Goal: Information Seeking & Learning: Learn about a topic

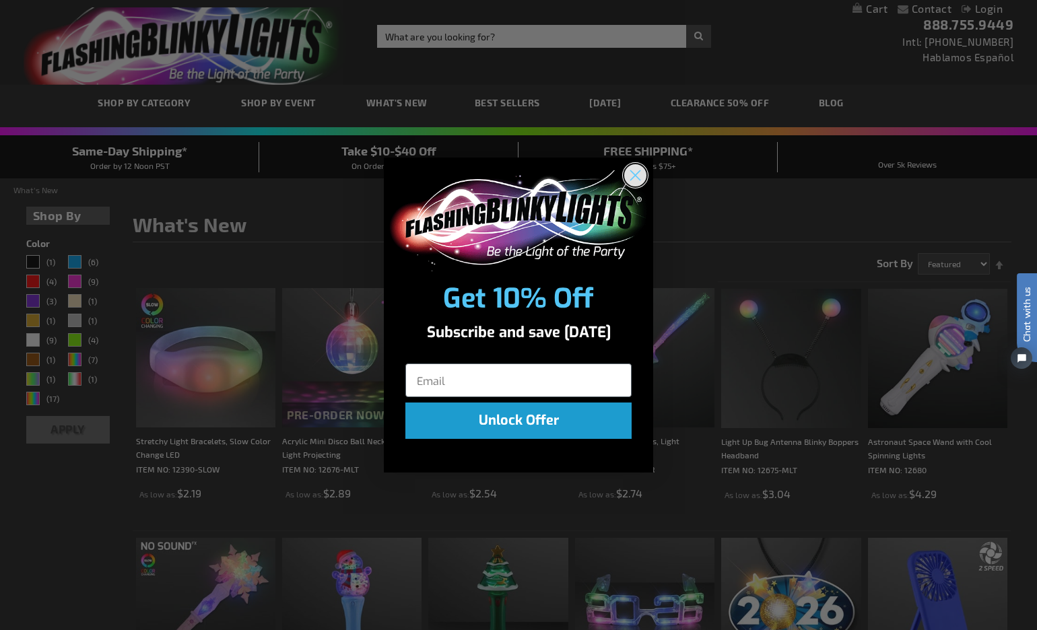
click at [635, 174] on icon "Close dialog" at bounding box center [635, 174] width 9 height 9
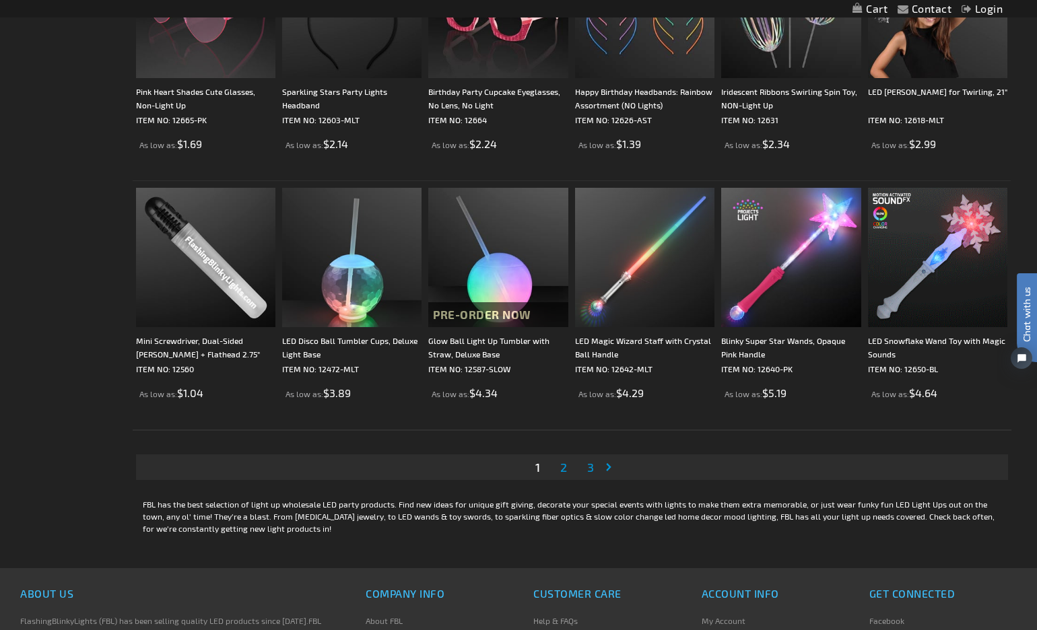
scroll to position [2346, 0]
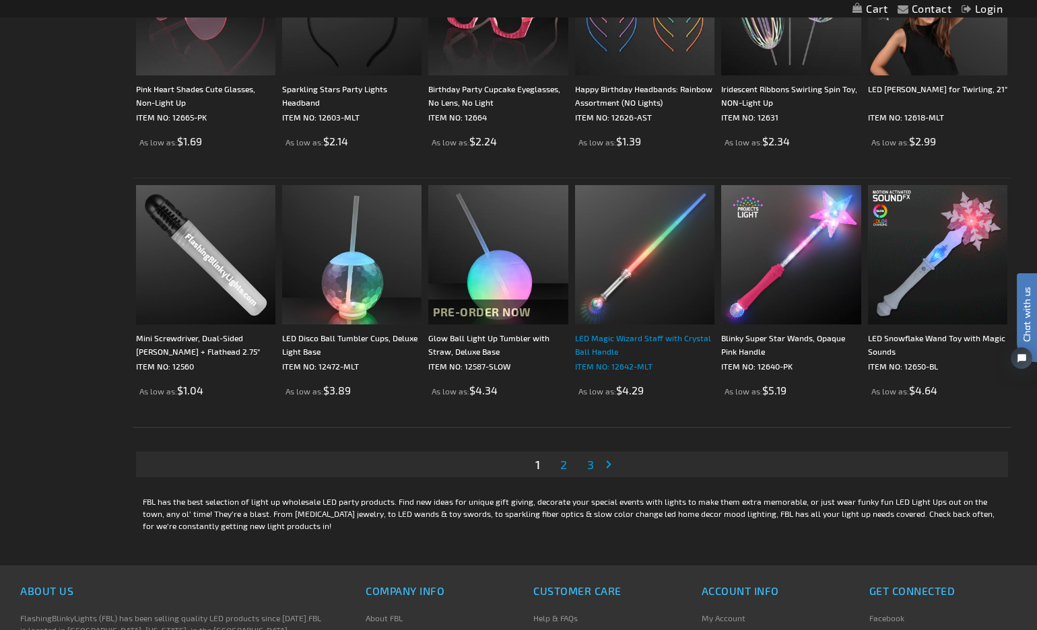
click at [621, 340] on div "LED Magic Wizard Staff with Crystal Ball Handle" at bounding box center [644, 344] width 139 height 27
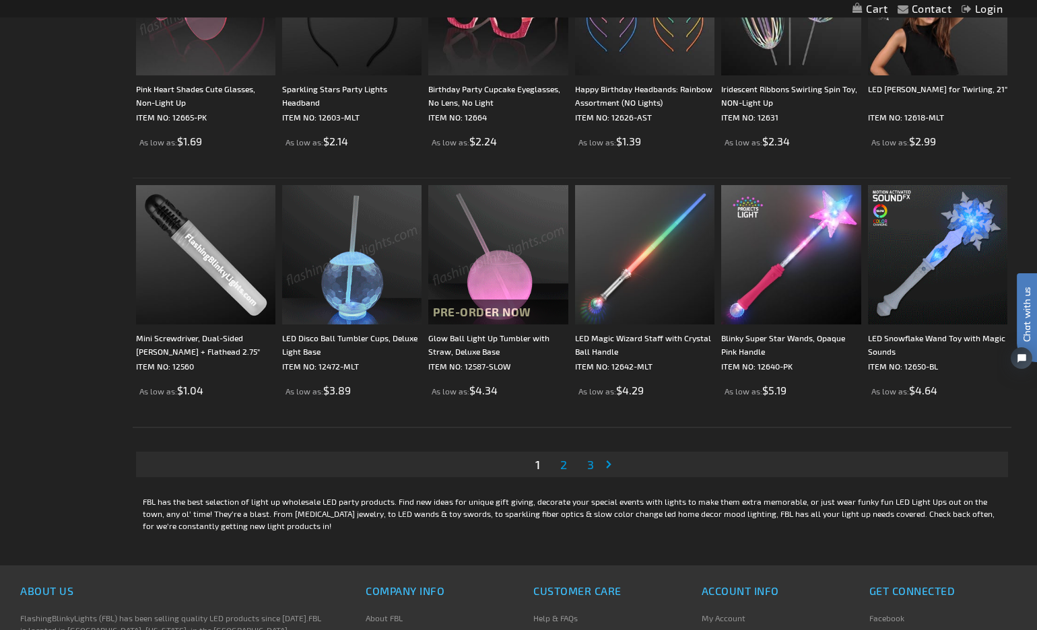
click at [564, 465] on span "2" at bounding box center [563, 464] width 7 height 15
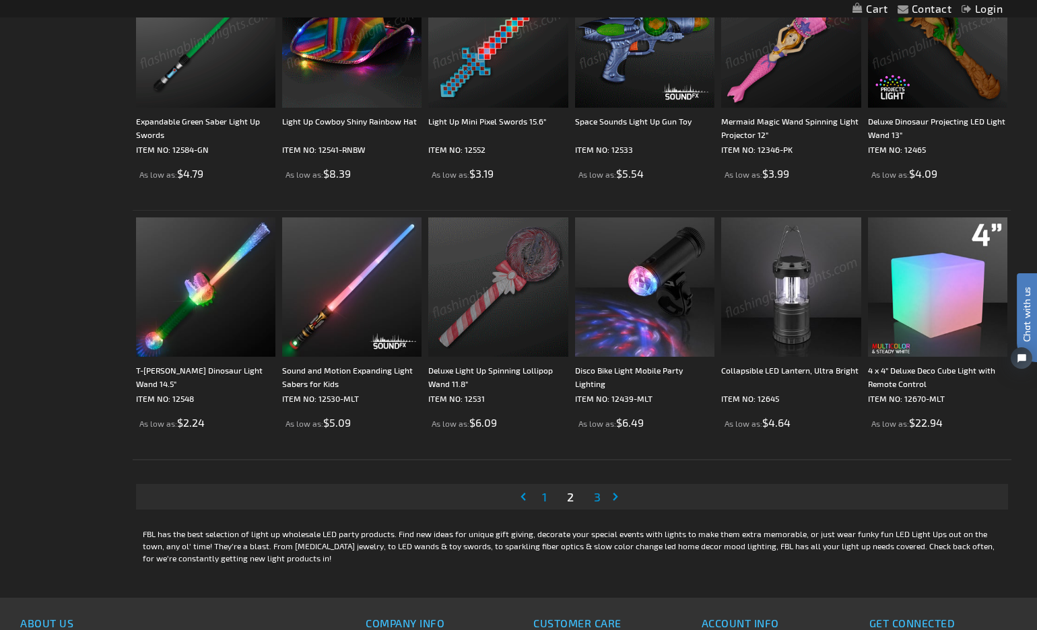
scroll to position [2315, 0]
click at [598, 496] on span "3" at bounding box center [597, 496] width 7 height 15
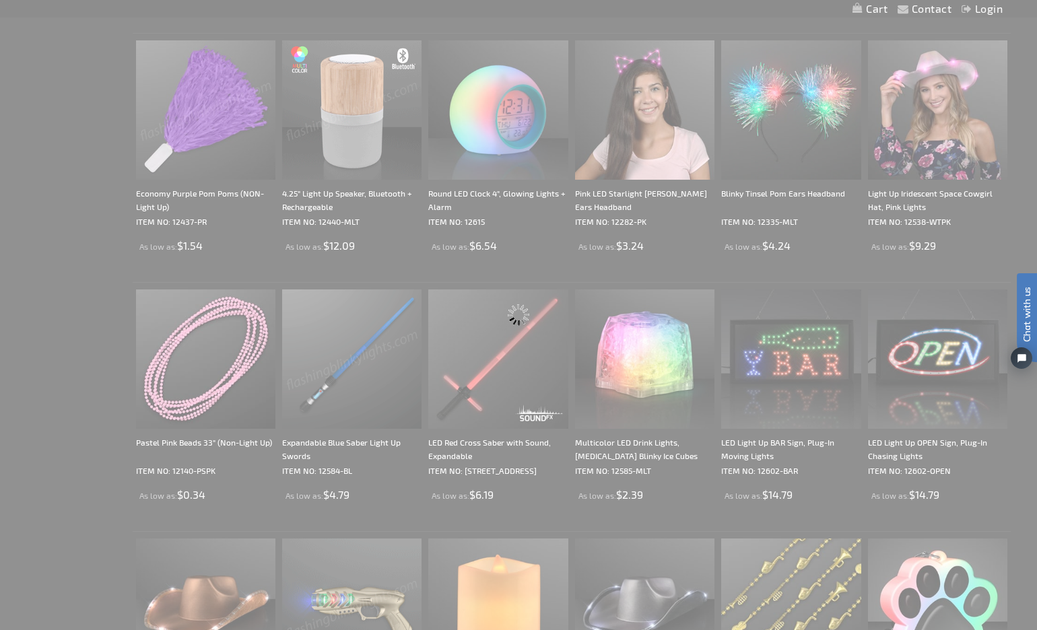
scroll to position [0, 0]
